Goal: Task Accomplishment & Management: Complete application form

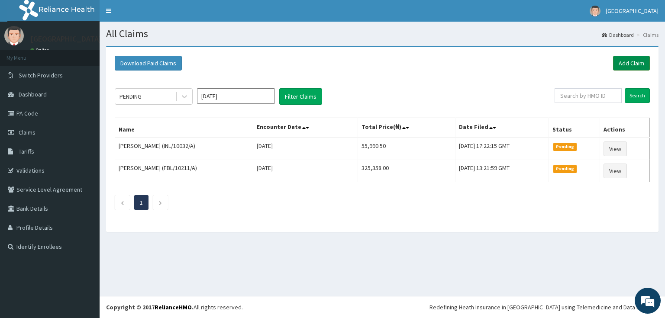
click at [635, 59] on link "Add Claim" at bounding box center [631, 63] width 37 height 15
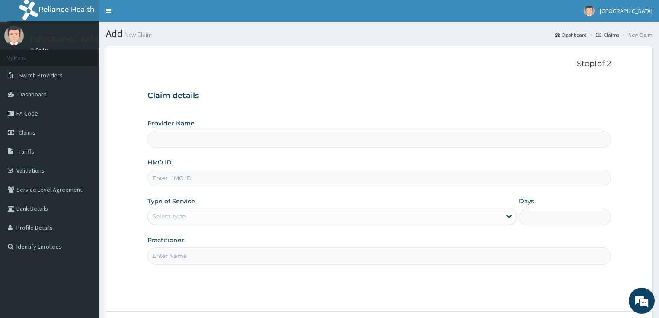
click at [196, 177] on input "HMO ID" at bounding box center [380, 178] width 464 height 17
type input "[GEOGRAPHIC_DATA]"
paste input "DGB/10013/A"
type input "DGB/10013/A"
click at [167, 219] on div "Select type" at bounding box center [168, 216] width 33 height 9
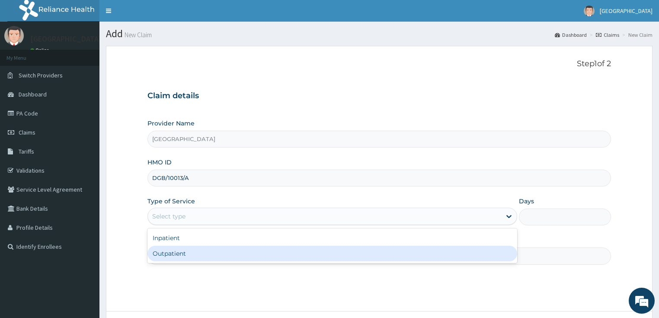
click at [171, 255] on div "Outpatient" at bounding box center [333, 254] width 370 height 16
type input "1"
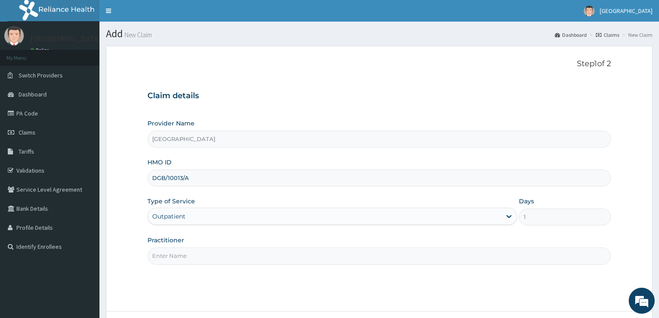
click at [178, 257] on input "Practitioner" at bounding box center [380, 256] width 464 height 17
click at [180, 254] on input "[PERSON_NAME]" at bounding box center [380, 256] width 464 height 17
drag, startPoint x: 161, startPoint y: 255, endPoint x: 213, endPoint y: 259, distance: 52.1
click at [213, 259] on input "[PERSON_NAME]" at bounding box center [380, 256] width 464 height 17
type input "[PERSON_NAME]"
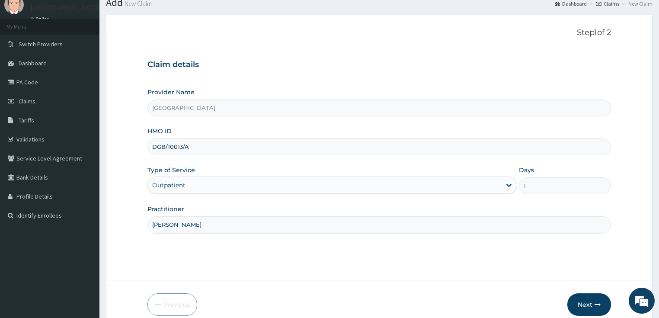
scroll to position [71, 0]
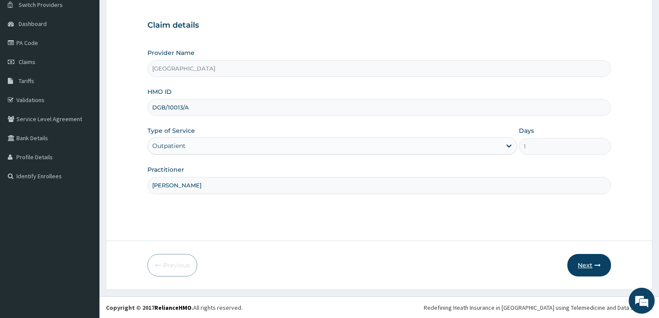
click at [582, 272] on button "Next" at bounding box center [590, 265] width 44 height 23
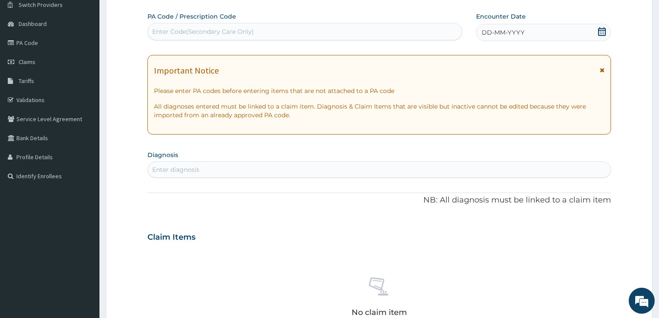
scroll to position [0, 0]
click at [602, 30] on icon at bounding box center [602, 31] width 8 height 9
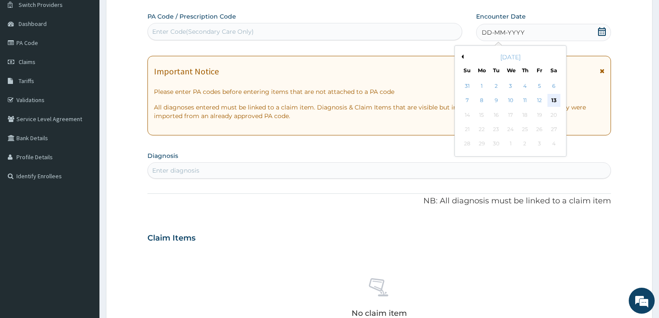
click at [555, 102] on div "13" at bounding box center [554, 100] width 13 height 13
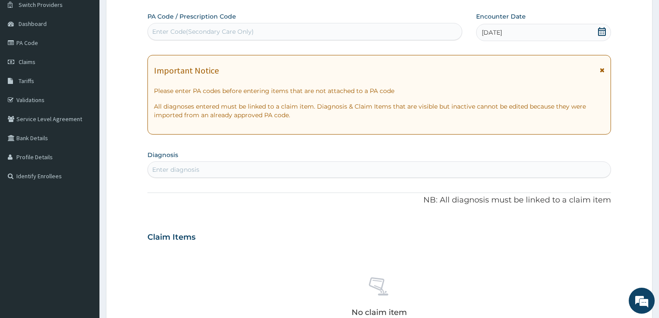
click at [238, 167] on div "Enter diagnosis" at bounding box center [379, 170] width 463 height 14
type input "peptic"
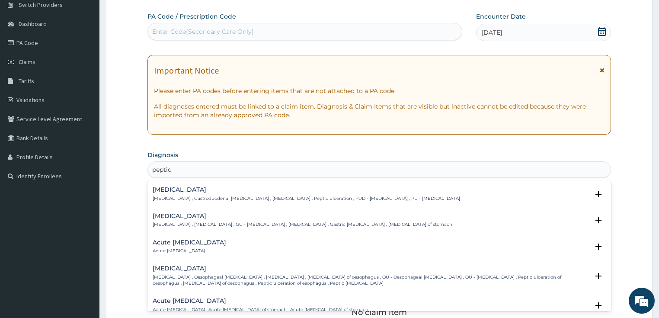
click at [208, 189] on h4 "[MEDICAL_DATA]" at bounding box center [307, 190] width 308 height 6
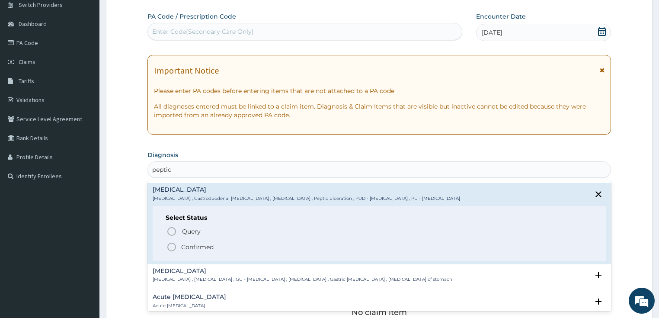
click at [192, 247] on p "Confirmed" at bounding box center [197, 247] width 32 height 9
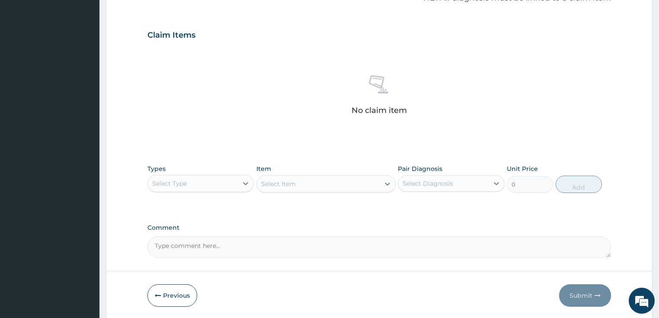
scroll to position [278, 0]
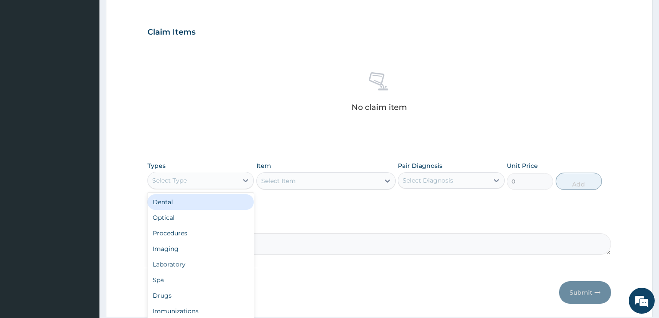
click at [196, 183] on div "Select Type" at bounding box center [193, 181] width 90 height 14
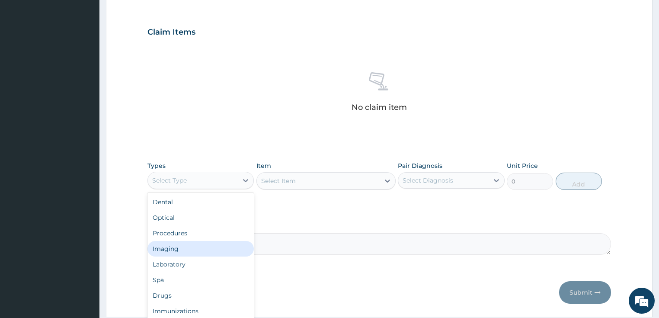
scroll to position [29, 0]
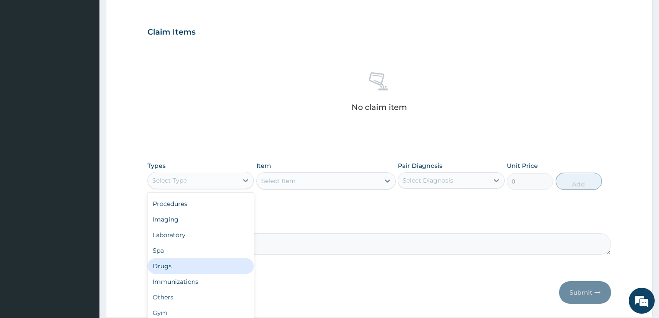
click at [174, 269] on div "Drugs" at bounding box center [201, 266] width 107 height 16
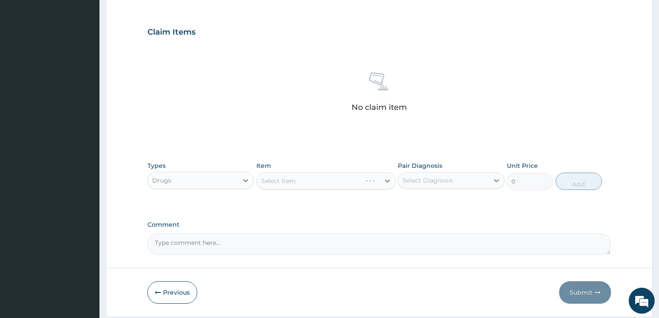
click at [292, 185] on div "Select Item" at bounding box center [326, 180] width 139 height 17
click at [292, 185] on div "Select Item" at bounding box center [318, 181] width 123 height 14
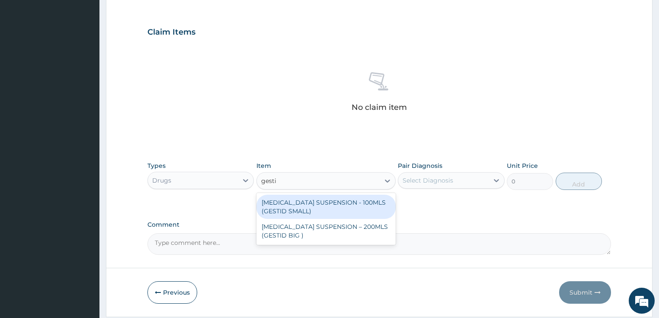
type input "gestid"
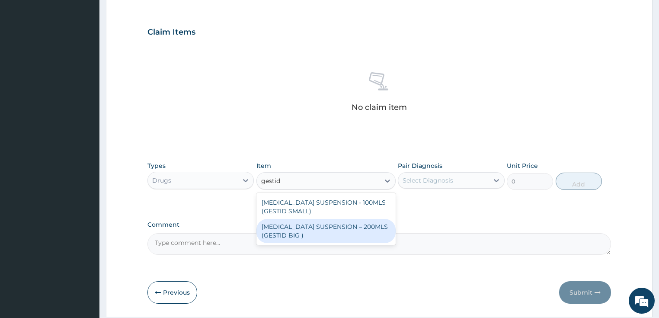
click at [309, 224] on div "[MEDICAL_DATA] SUSPENSION – 200MLS (GESTID BIG )" at bounding box center [326, 231] width 139 height 24
type input "1680"
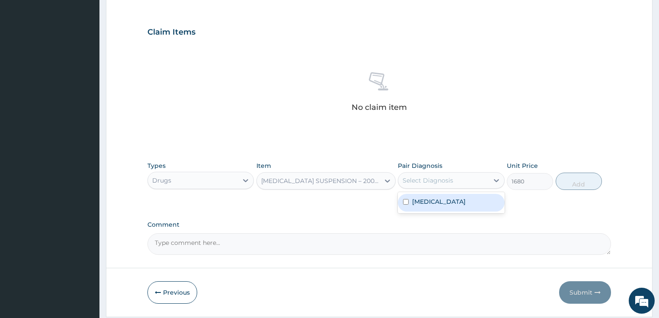
click at [442, 178] on div "Select Diagnosis" at bounding box center [428, 180] width 51 height 9
click at [434, 199] on label "[MEDICAL_DATA]" at bounding box center [439, 201] width 54 height 9
checkbox input "true"
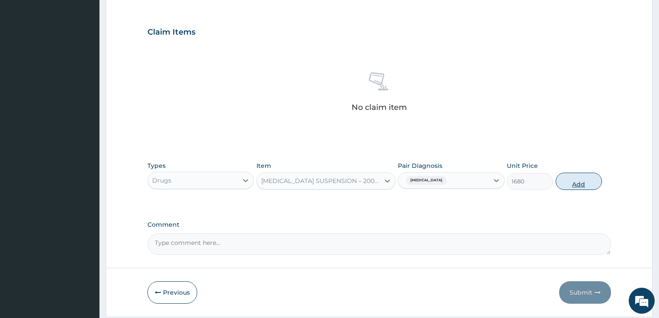
click at [582, 179] on button "Add" at bounding box center [579, 181] width 46 height 17
type input "0"
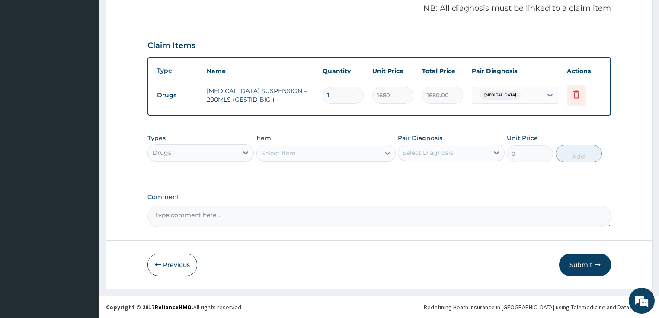
scroll to position [263, 0]
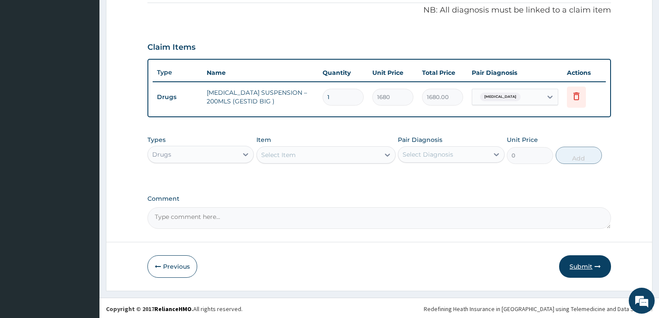
click at [567, 261] on button "Submit" at bounding box center [586, 266] width 52 height 23
